Goal: Information Seeking & Learning: Learn about a topic

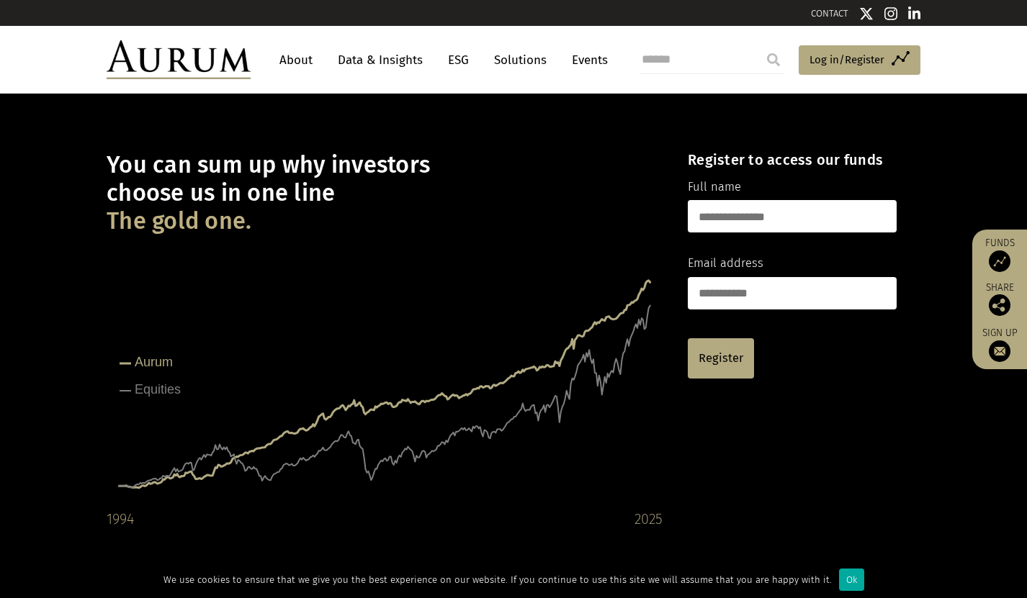
click at [389, 56] on link "Data & Insights" at bounding box center [379, 60] width 99 height 27
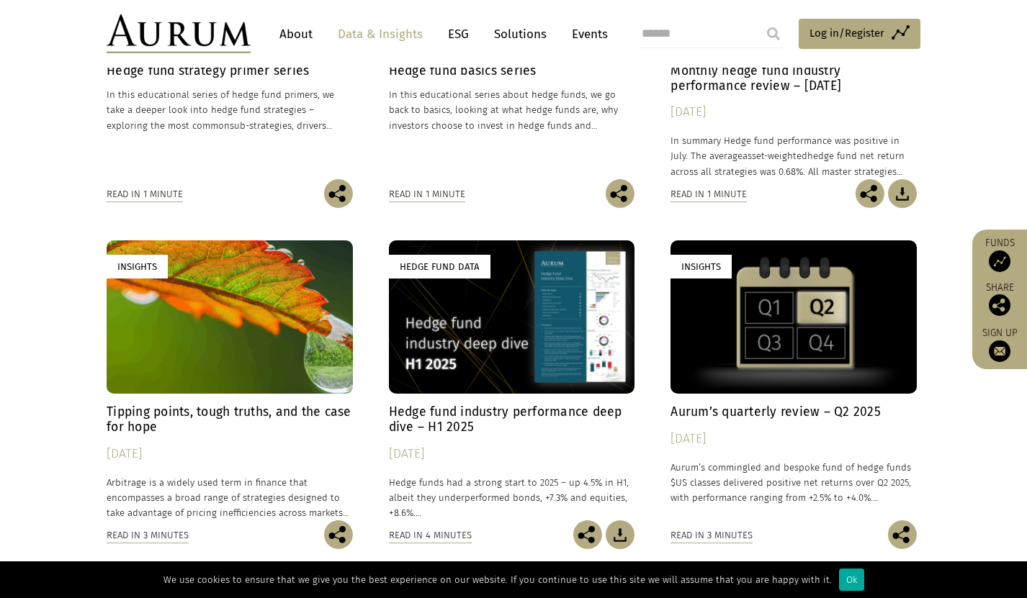
scroll to position [626, 0]
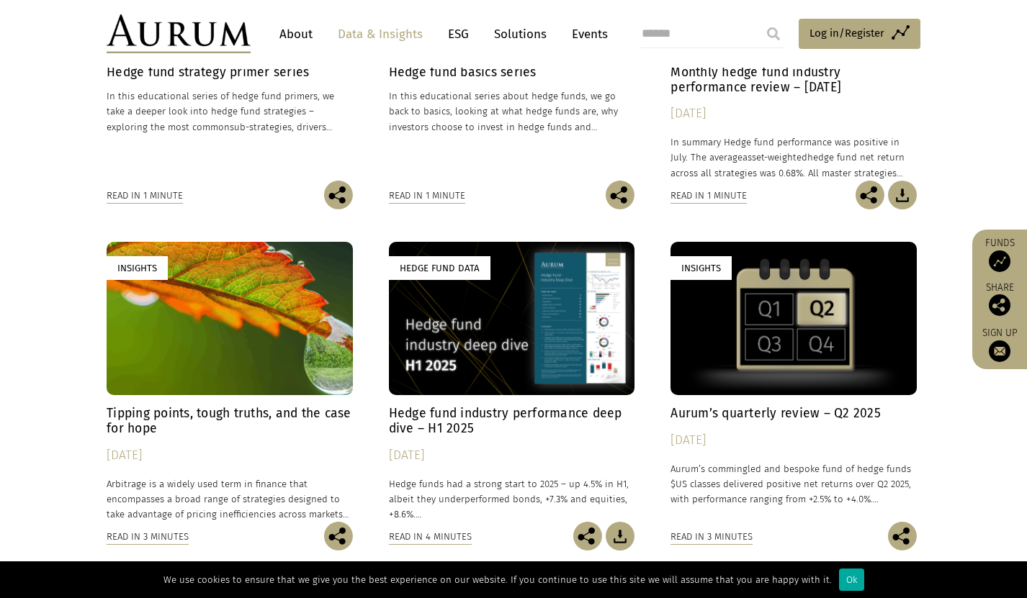
click at [498, 299] on div "Hedge Fund Data" at bounding box center [512, 318] width 246 height 153
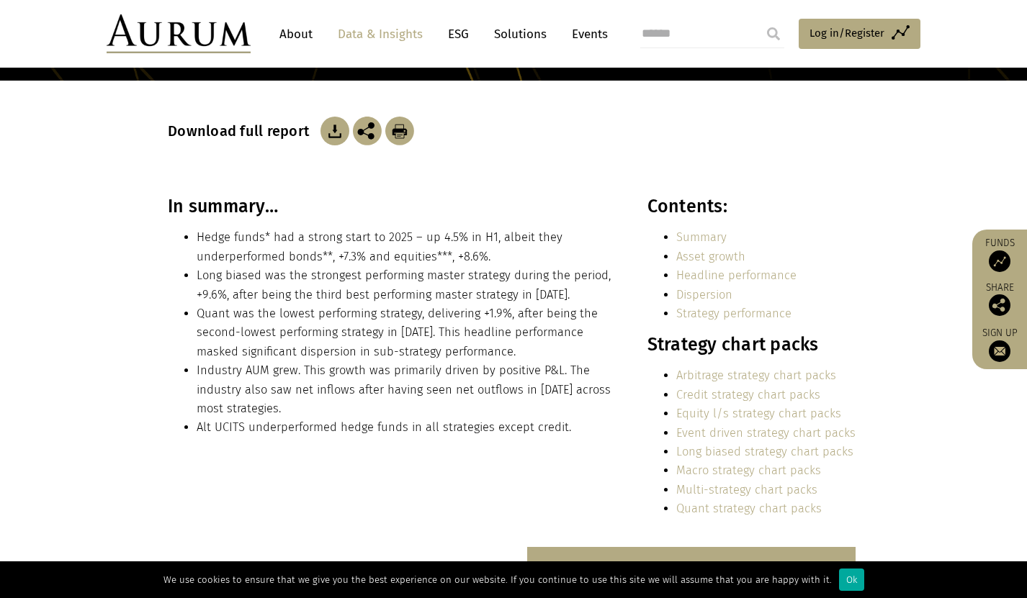
scroll to position [216, 0]
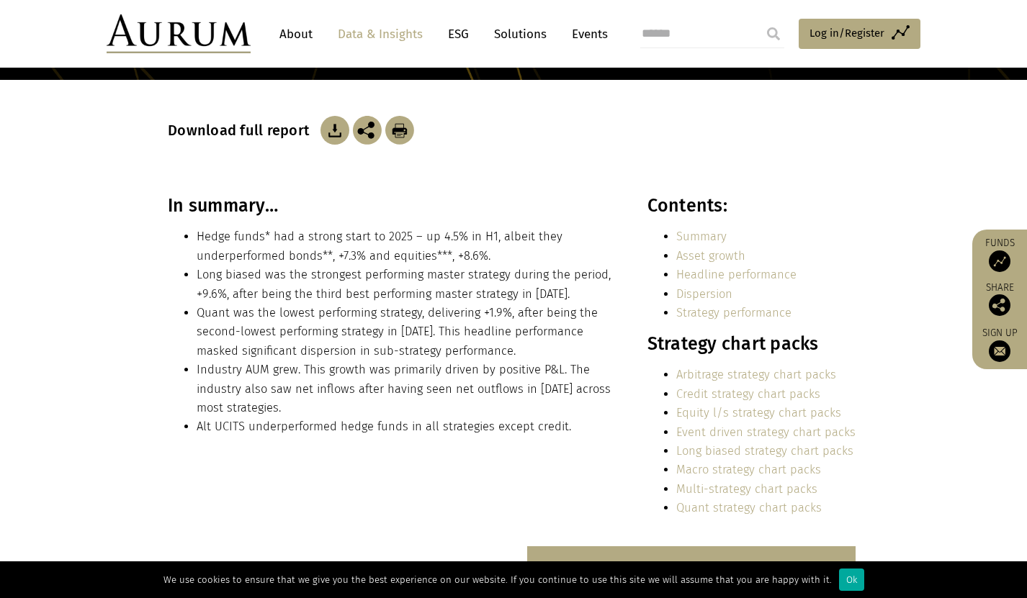
click at [737, 508] on link "Quant strategy chart packs" at bounding box center [748, 508] width 145 height 14
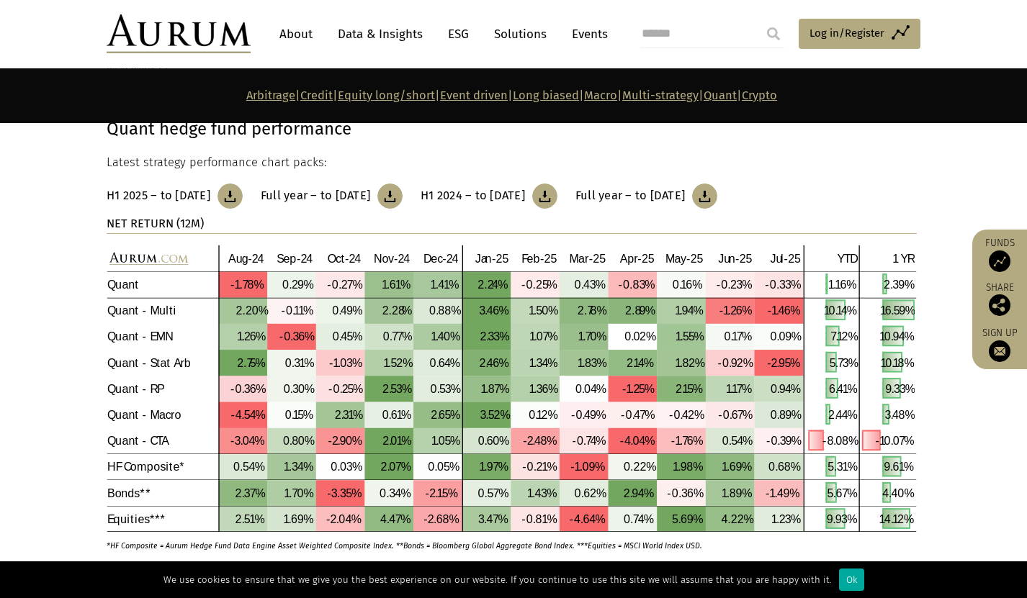
scroll to position [6698, 0]
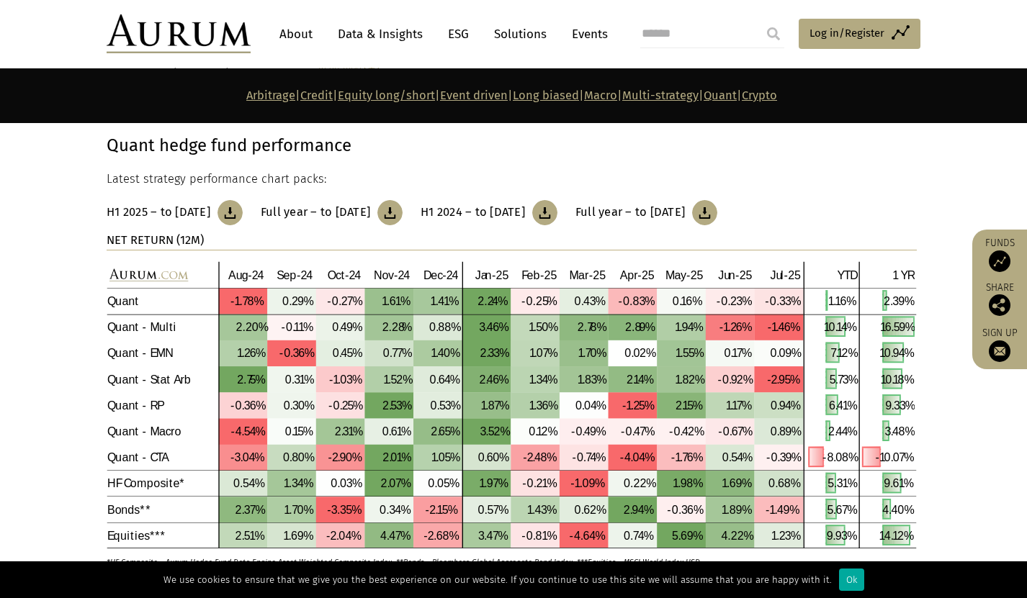
click at [737, 96] on link "Quant" at bounding box center [719, 96] width 33 height 14
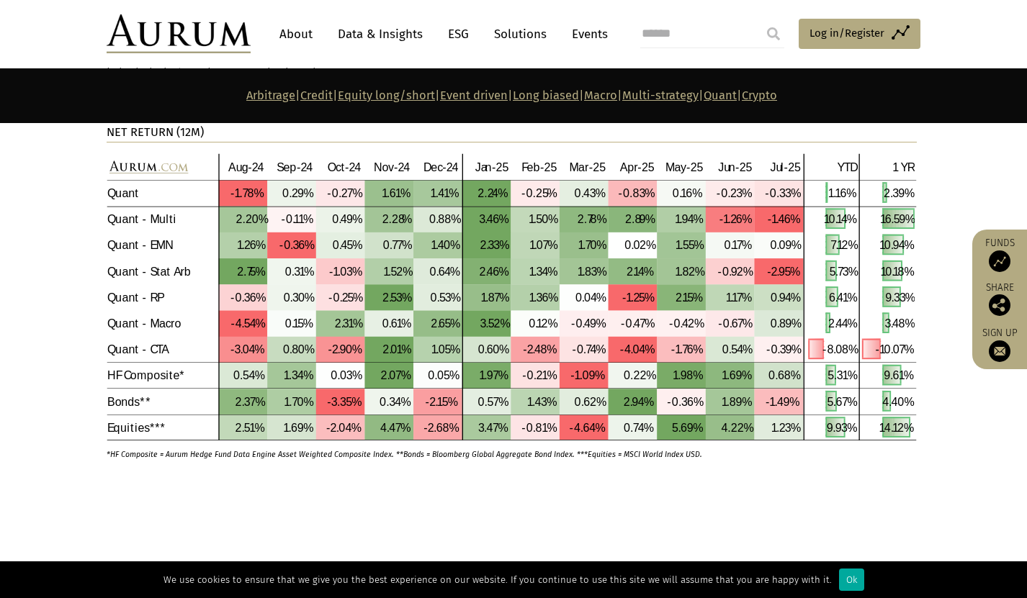
scroll to position [6782, 0]
